Goal: Task Accomplishment & Management: Manage account settings

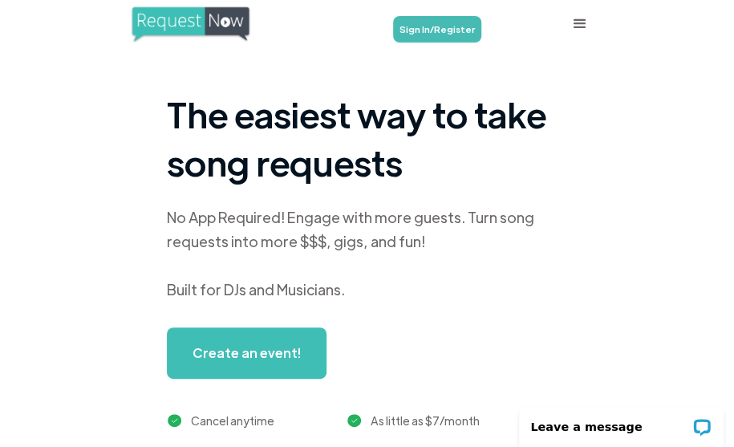
click at [438, 28] on link "Sign In/Register" at bounding box center [437, 29] width 88 height 26
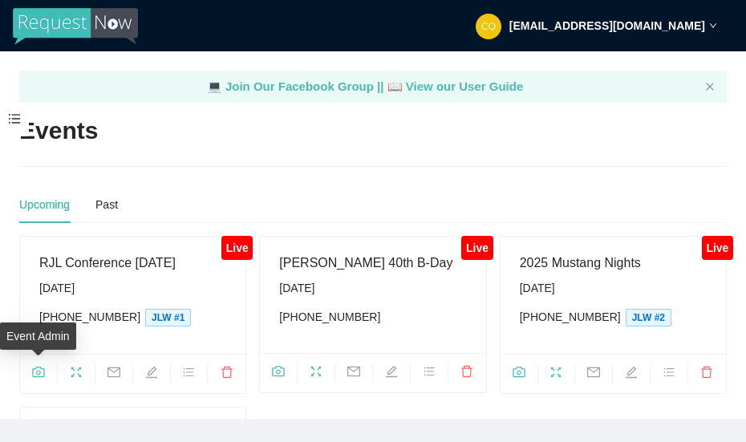
click at [41, 370] on icon "camera" at bounding box center [38, 372] width 13 height 13
